Goal: Information Seeking & Learning: Learn about a topic

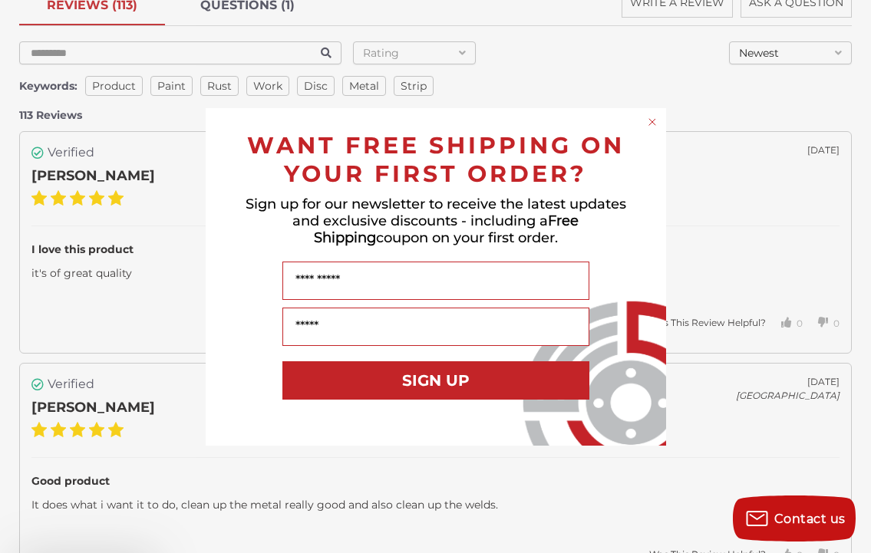
scroll to position [2762, 0]
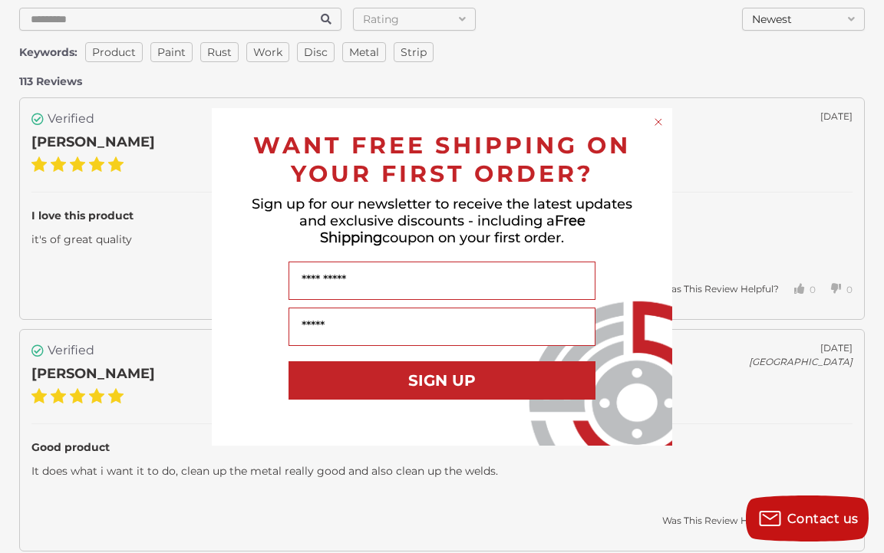
click at [661, 121] on circle "Close dialog" at bounding box center [658, 121] width 15 height 15
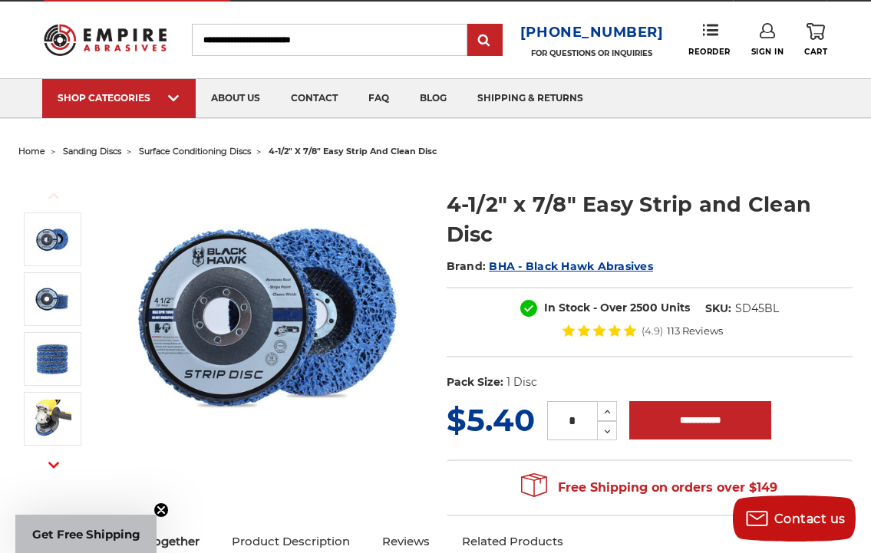
scroll to position [0, 0]
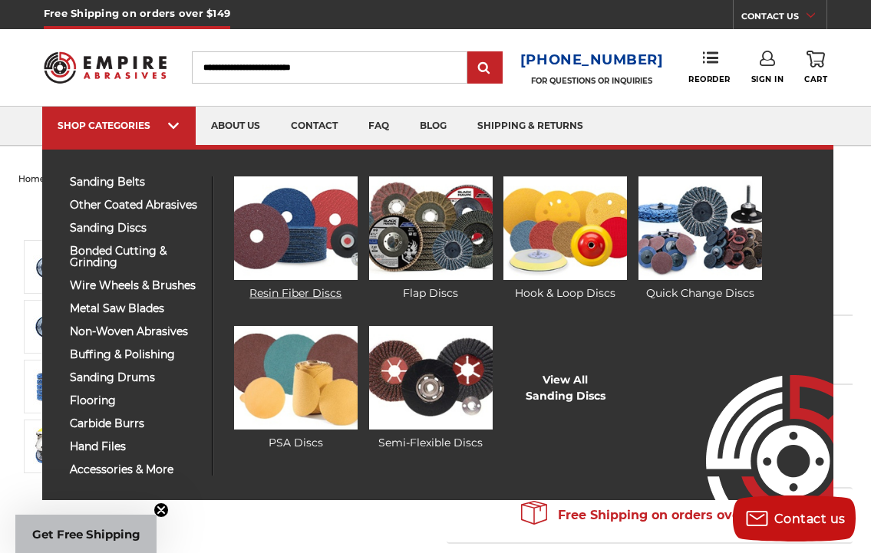
click at [285, 216] on img at bounding box center [296, 228] width 124 height 104
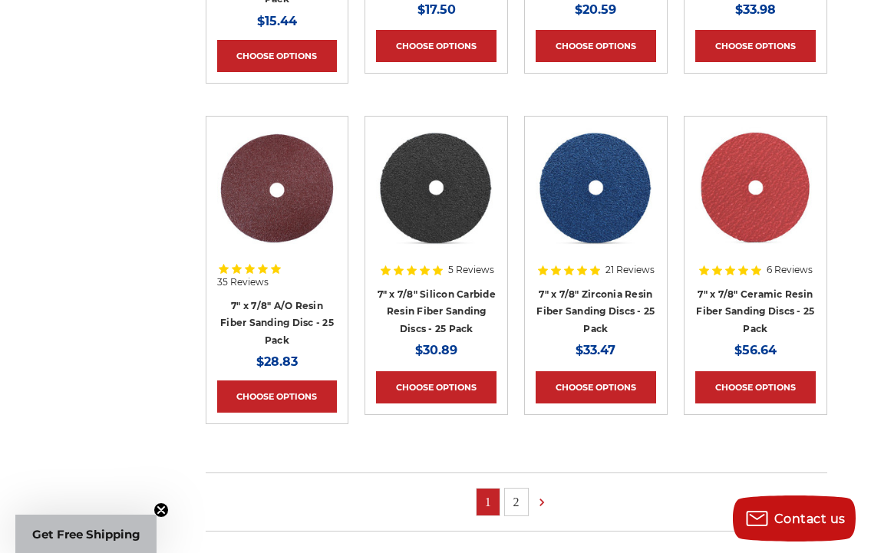
scroll to position [921, 0]
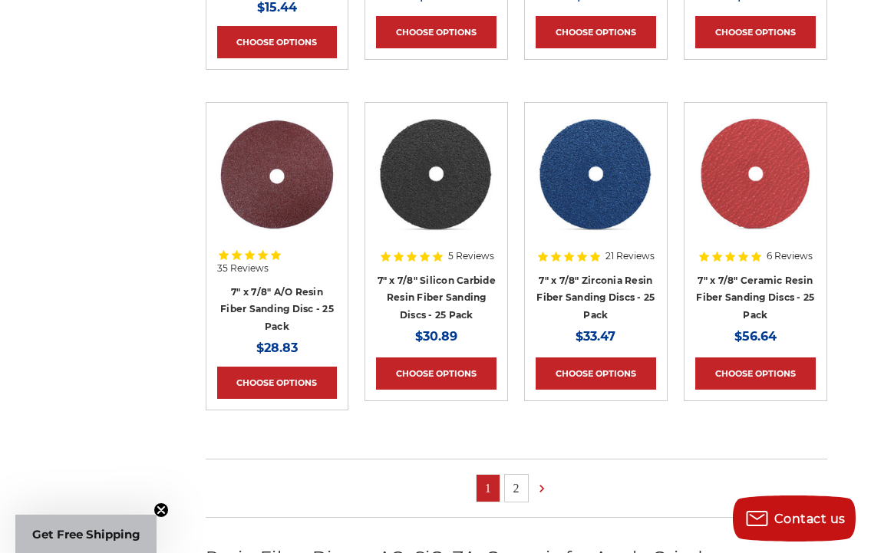
click at [517, 475] on link "2" at bounding box center [516, 488] width 23 height 27
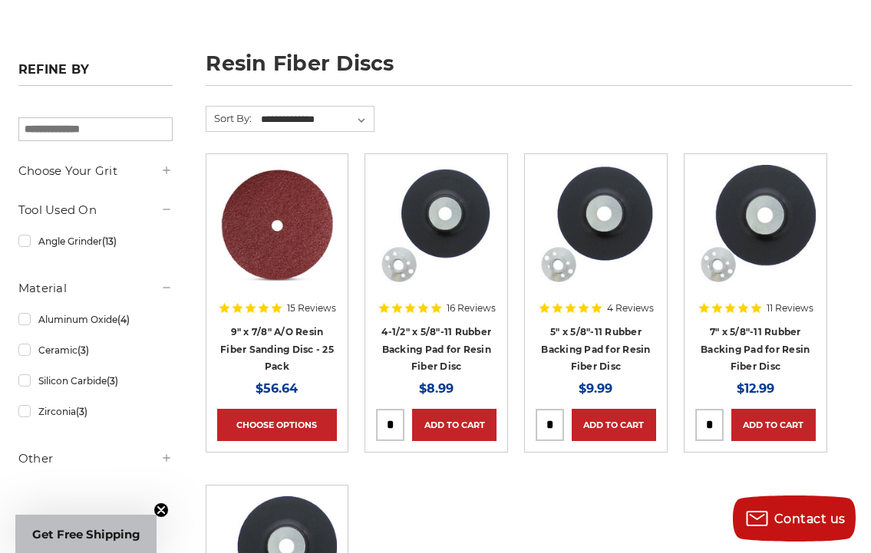
scroll to position [164, 0]
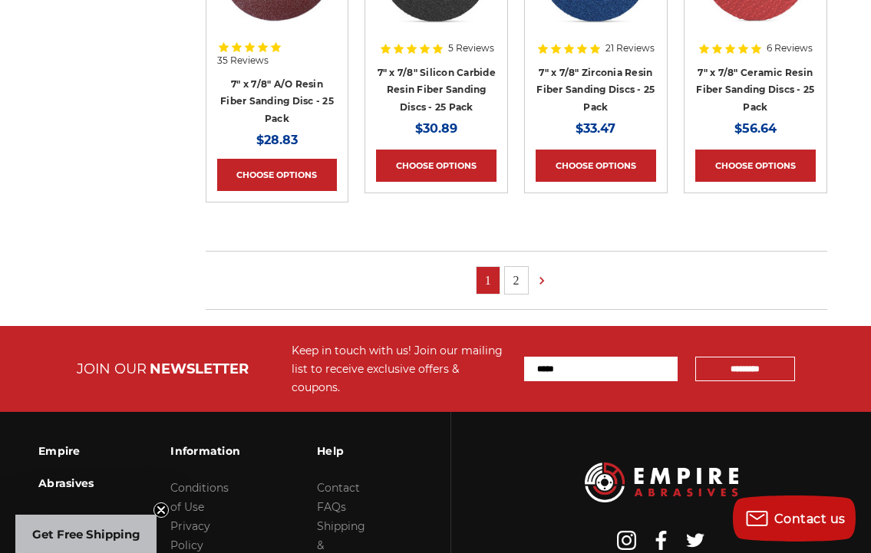
scroll to position [1216, 0]
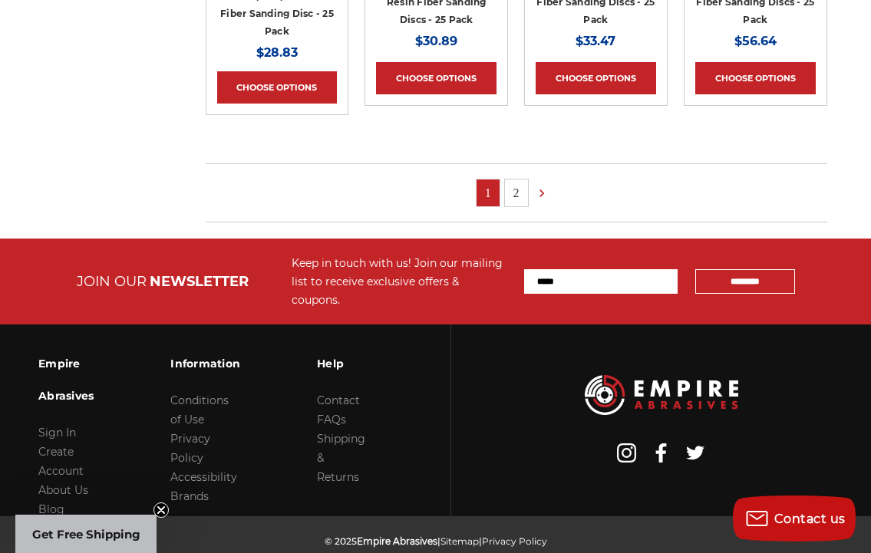
click at [513, 180] on link "2" at bounding box center [516, 193] width 23 height 27
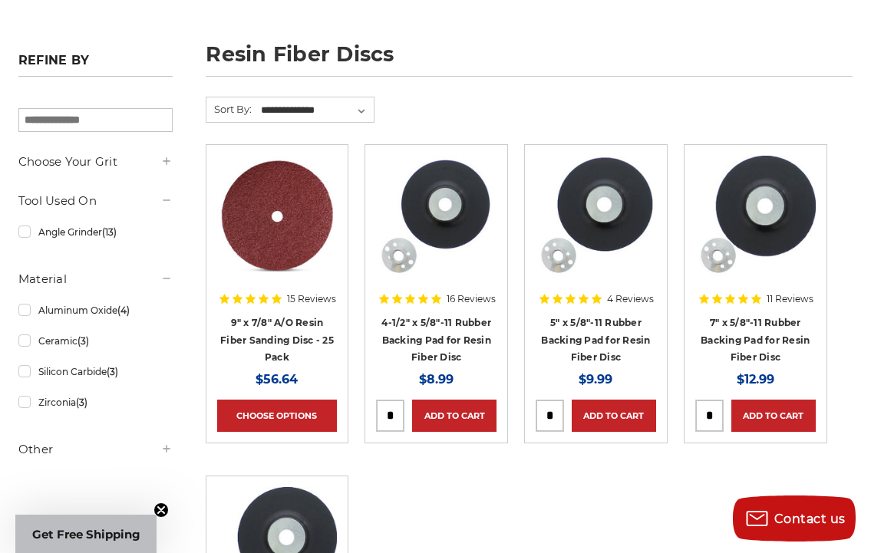
scroll to position [307, 0]
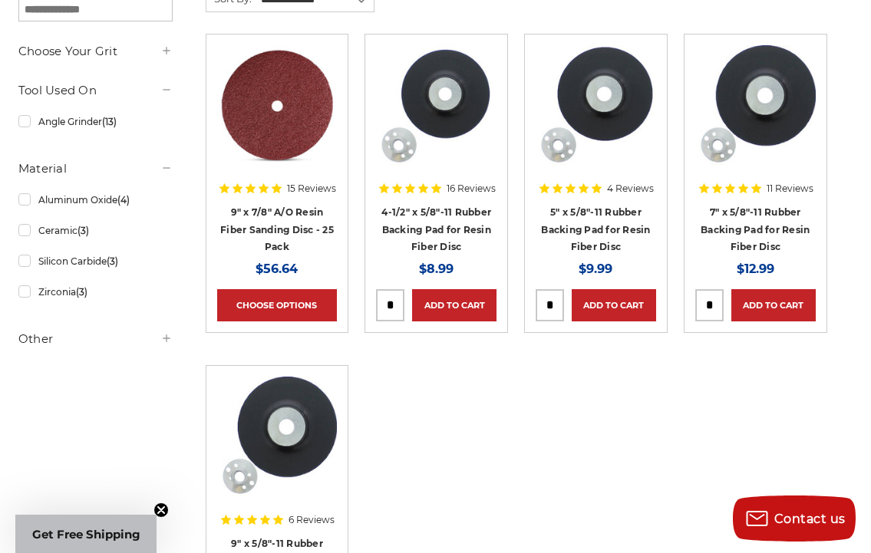
click at [464, 107] on img at bounding box center [436, 105] width 120 height 120
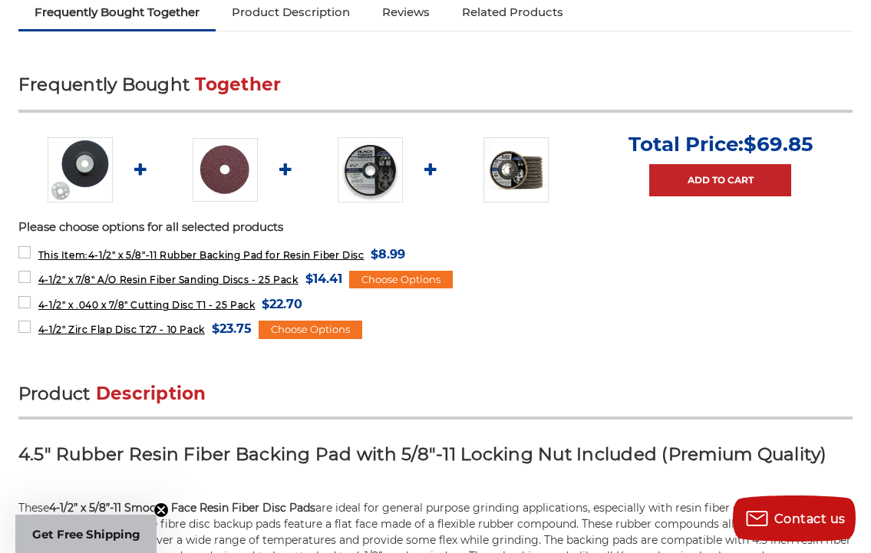
scroll to position [537, 0]
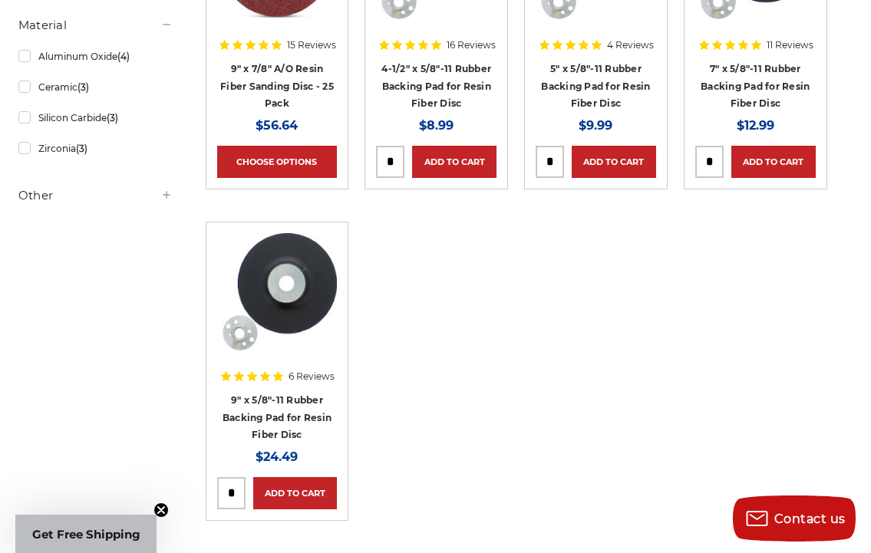
scroll to position [767, 0]
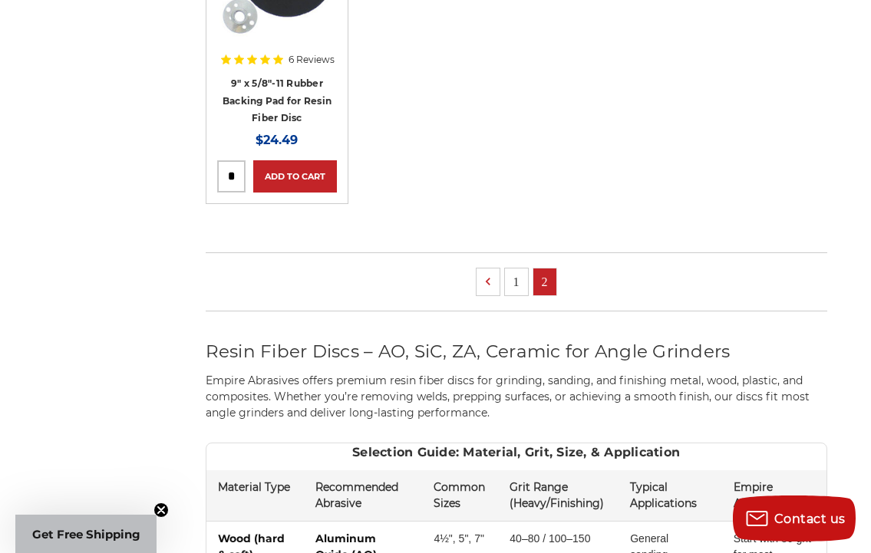
click at [518, 280] on link "1" at bounding box center [516, 282] width 23 height 27
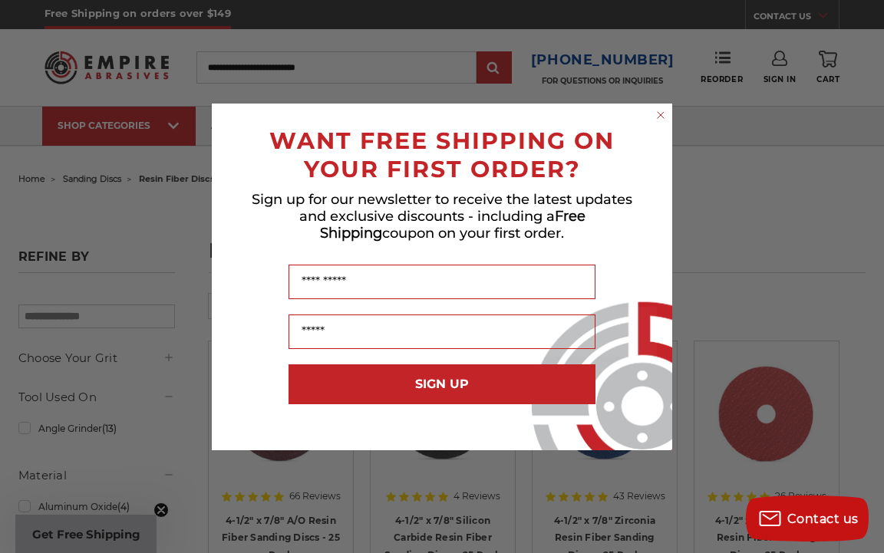
click at [661, 113] on circle "Close dialog" at bounding box center [661, 114] width 15 height 15
